Goal: Task Accomplishment & Management: Manage account settings

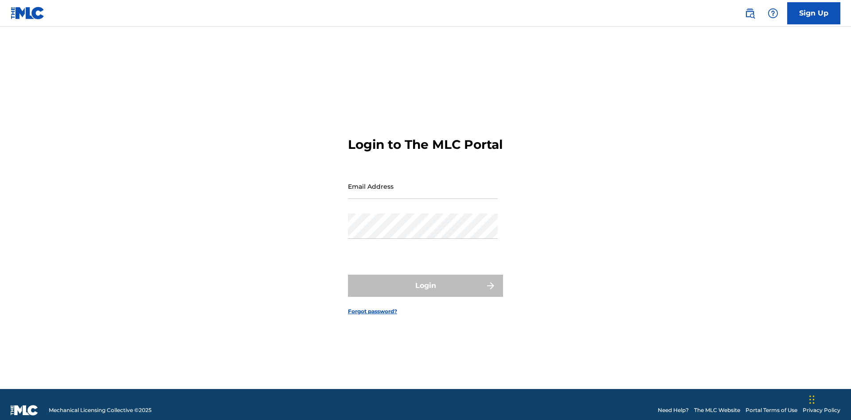
scroll to position [12, 0]
click at [423, 182] on input "Email Address" at bounding box center [423, 186] width 150 height 25
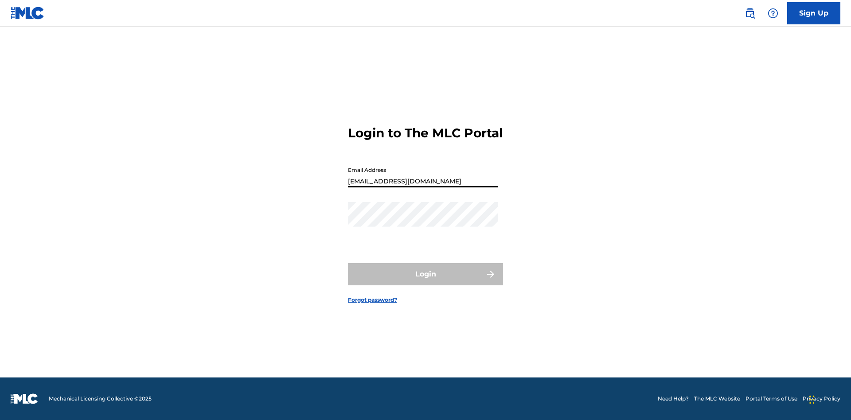
type input "Duke.McTesterson@gmail.com"
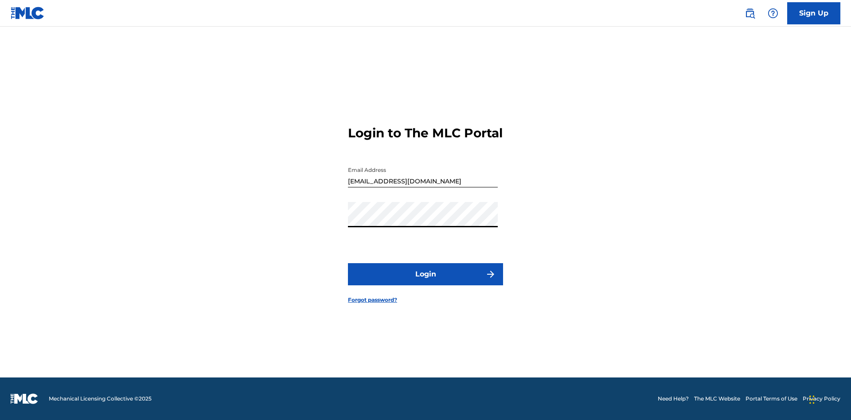
click at [425, 282] on button "Login" at bounding box center [425, 274] width 155 height 22
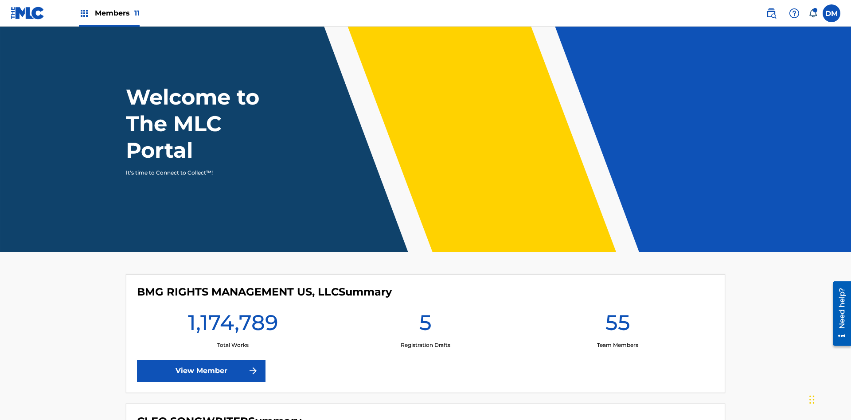
click at [109, 13] on span "Members 11" at bounding box center [117, 13] width 45 height 10
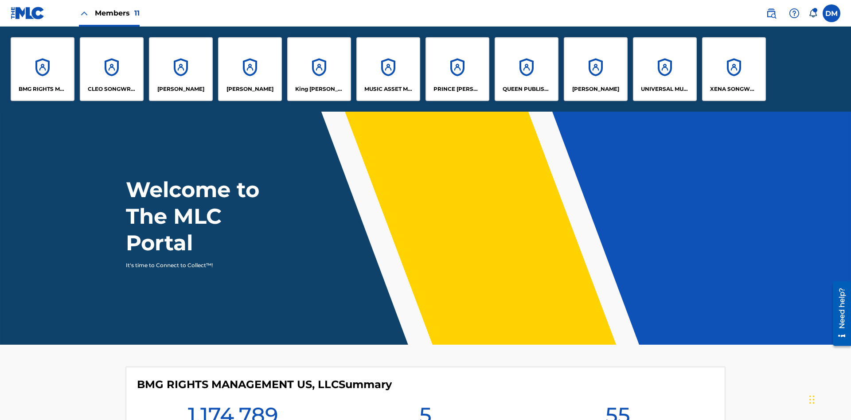
click at [595, 89] on p "RONALD MCTESTERSON" at bounding box center [595, 89] width 47 height 8
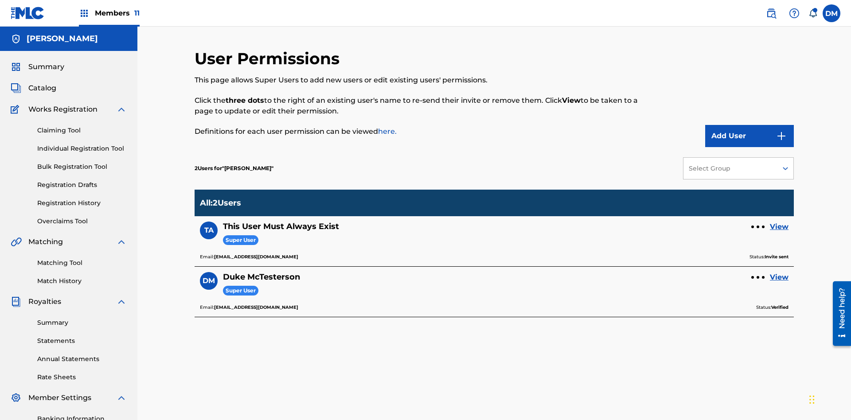
click at [758, 226] on div at bounding box center [758, 227] width 3 height 3
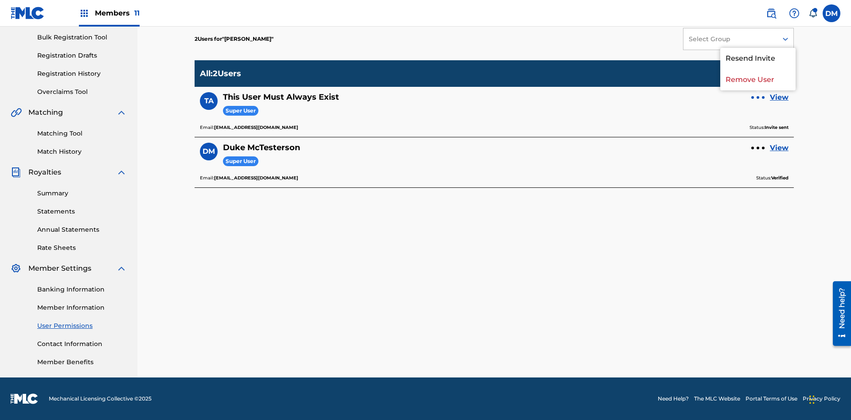
click at [758, 64] on p "Resend Invite" at bounding box center [757, 58] width 75 height 21
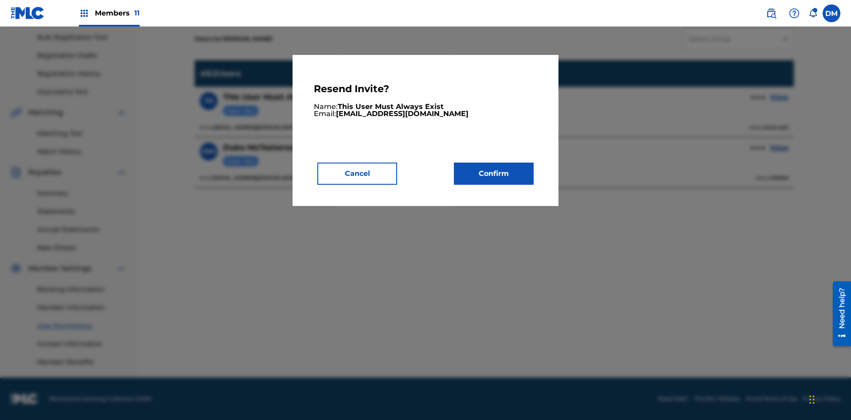
click at [494, 173] on button "Confirm" at bounding box center [494, 174] width 80 height 22
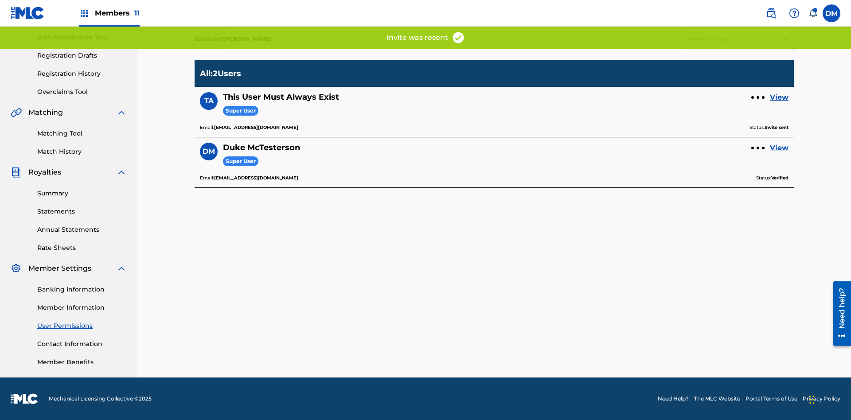
scroll to position [109, 0]
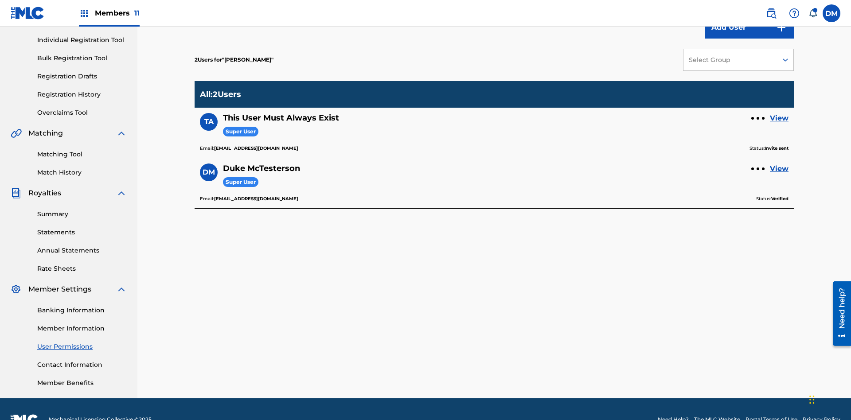
click at [779, 113] on link "View" at bounding box center [779, 118] width 19 height 11
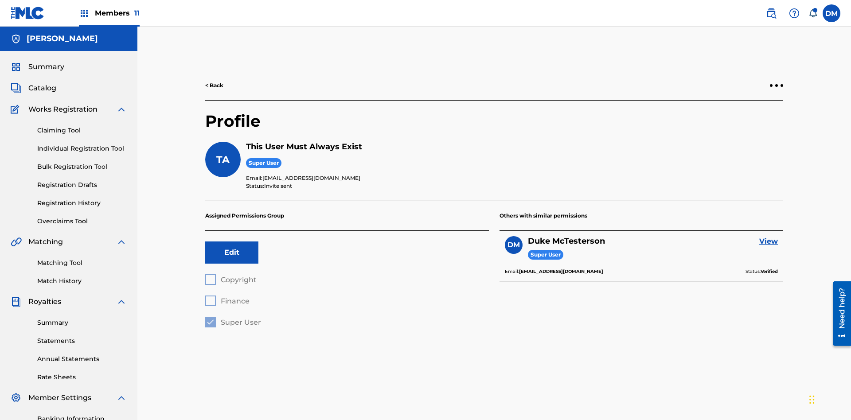
click at [776, 84] on div at bounding box center [776, 85] width 3 height 3
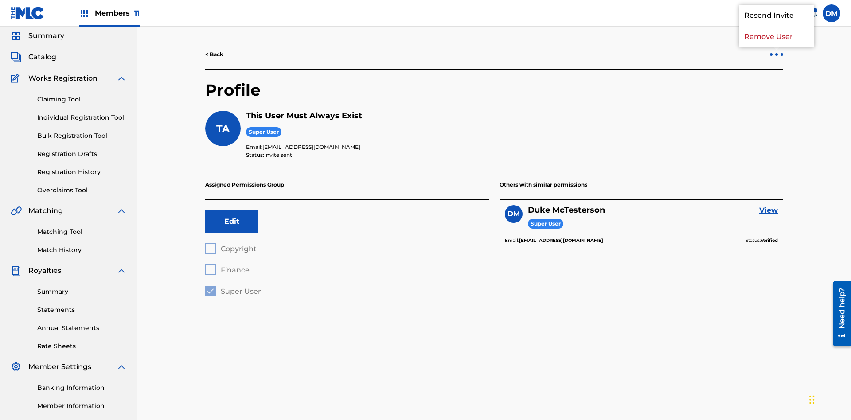
click at [776, 26] on p "Resend Invite" at bounding box center [776, 15] width 75 height 21
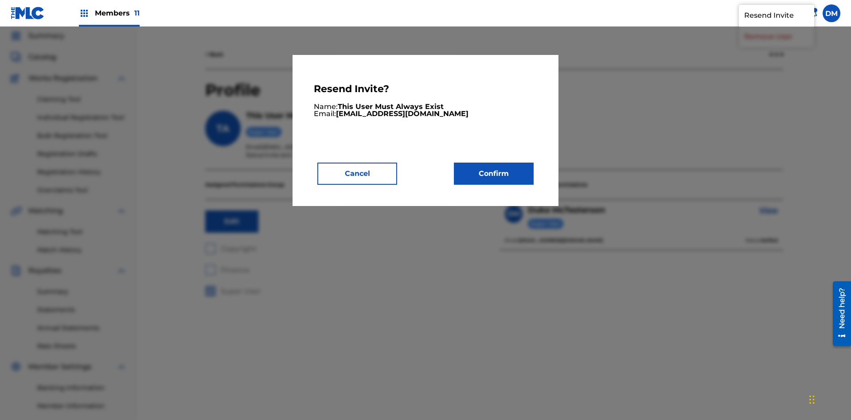
scroll to position [0, 0]
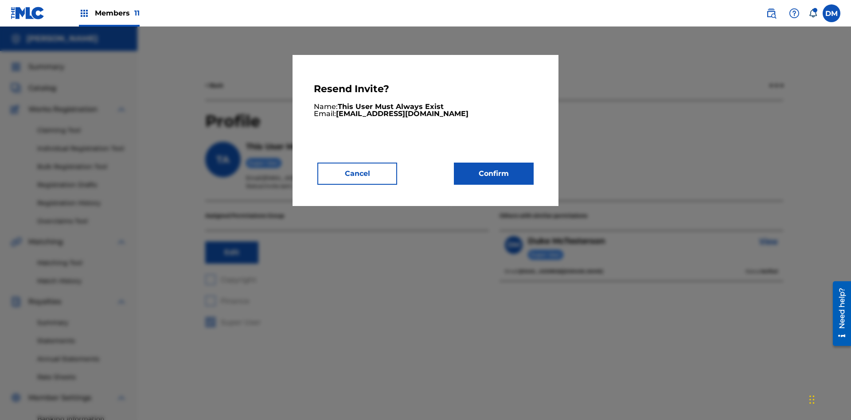
click at [494, 173] on button "Confirm" at bounding box center [494, 174] width 80 height 22
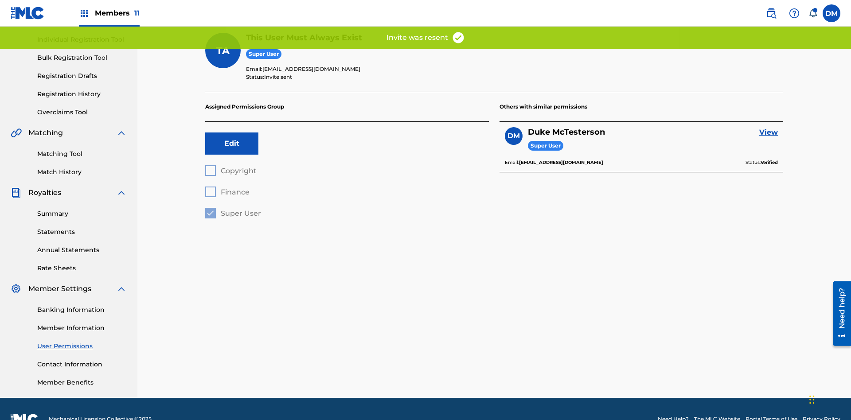
scroll to position [88, 0]
